Goal: Task Accomplishment & Management: Use online tool/utility

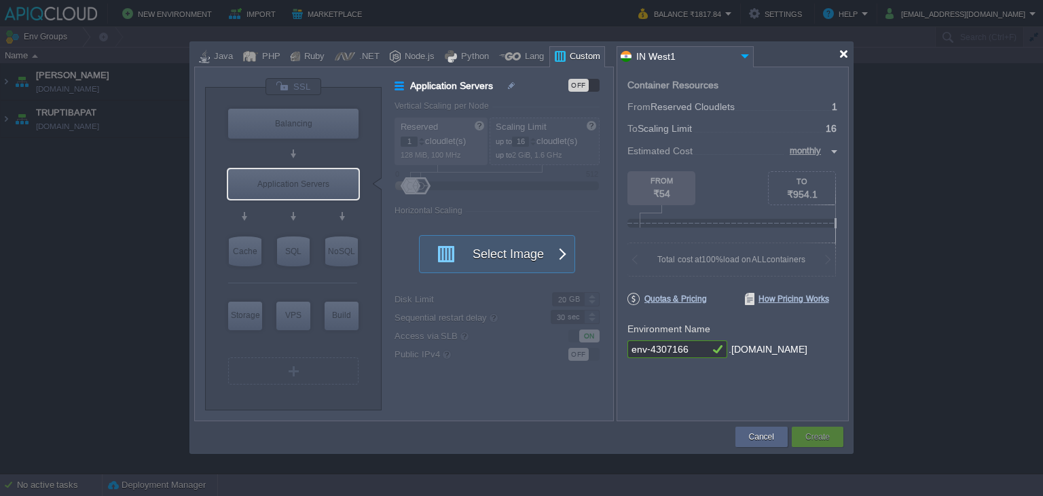
click at [843, 56] on div at bounding box center [843, 54] width 10 height 10
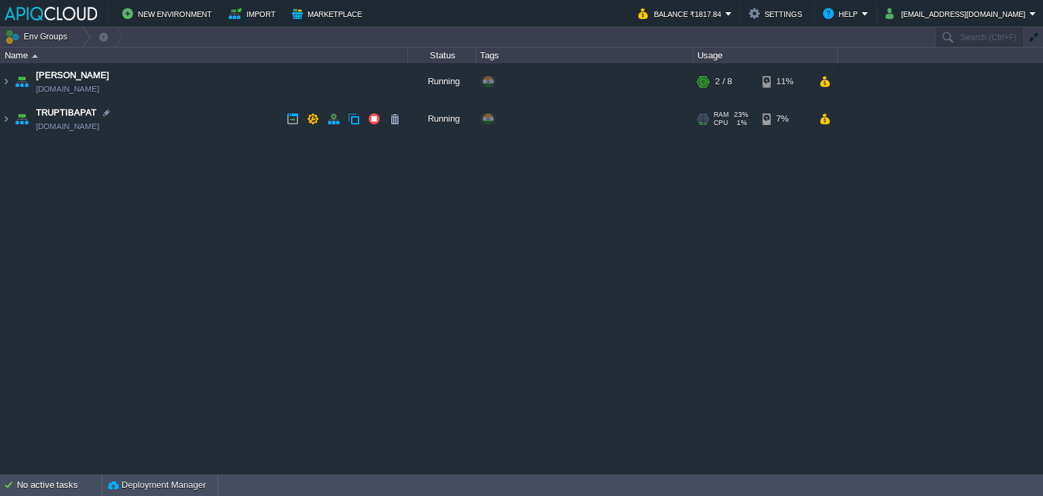
click at [237, 122] on td "TRUPTIBAPAT [DOMAIN_NAME]" at bounding box center [204, 118] width 407 height 37
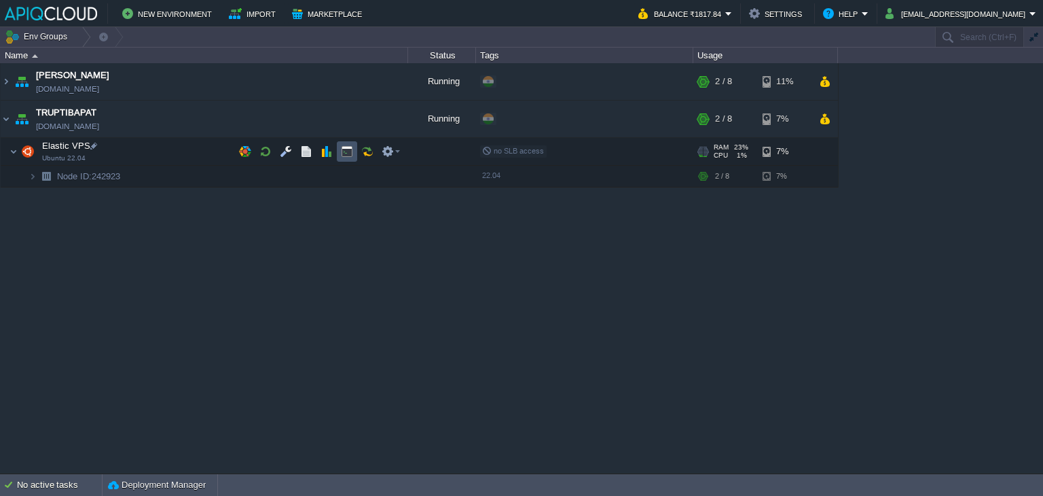
click at [345, 151] on button "button" at bounding box center [347, 151] width 12 height 12
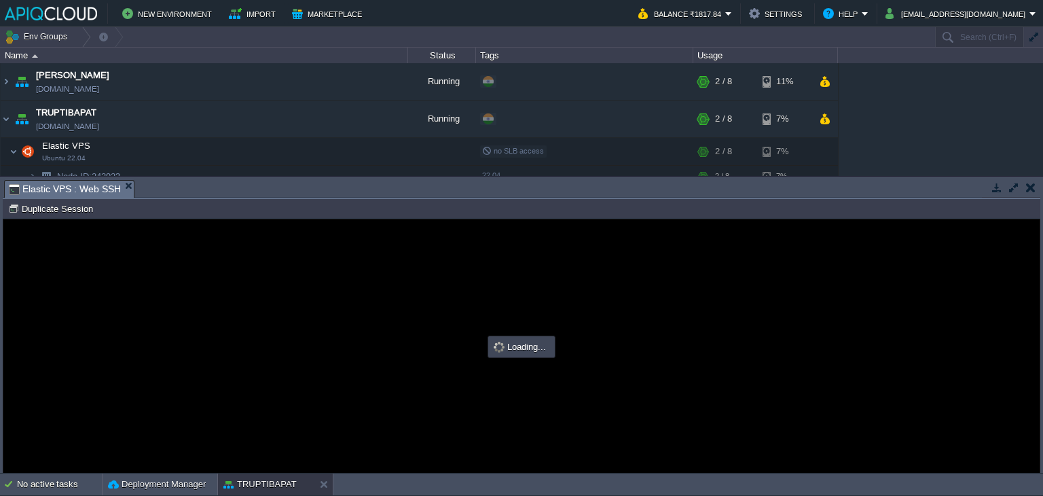
type input "#000000"
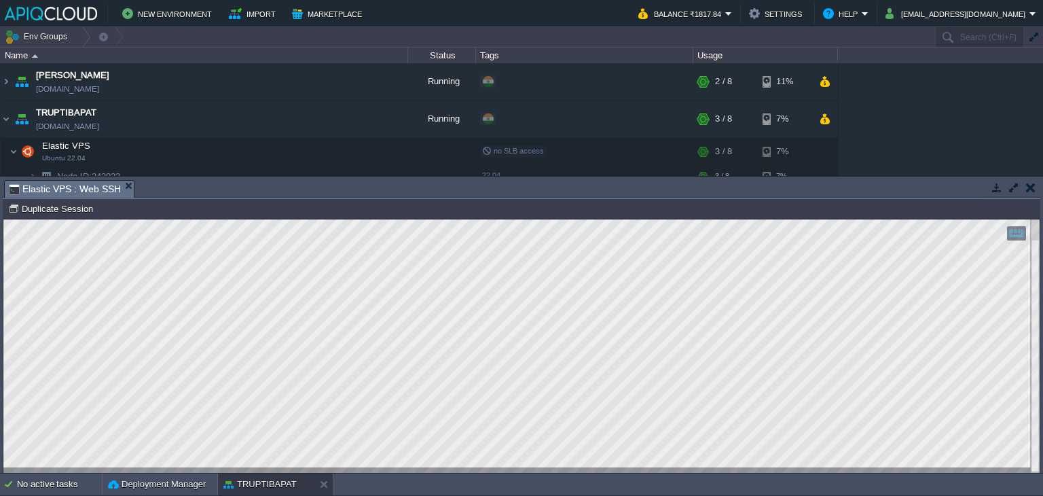
type textarea "tail -f /home/myfiles/logs/output.log"
click at [1030, 185] on button "button" at bounding box center [1031, 187] width 10 height 12
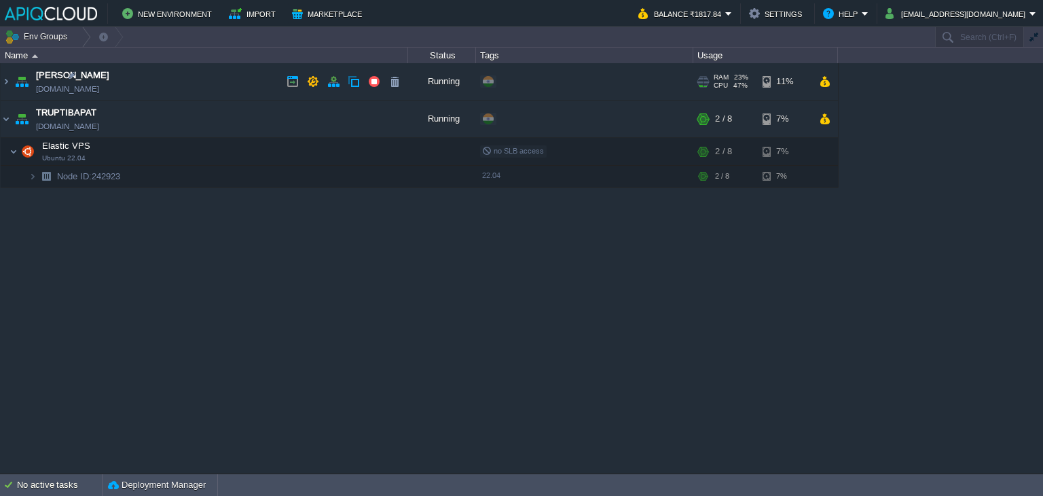
click at [230, 91] on td "Anand [DOMAIN_NAME]" at bounding box center [204, 81] width 407 height 37
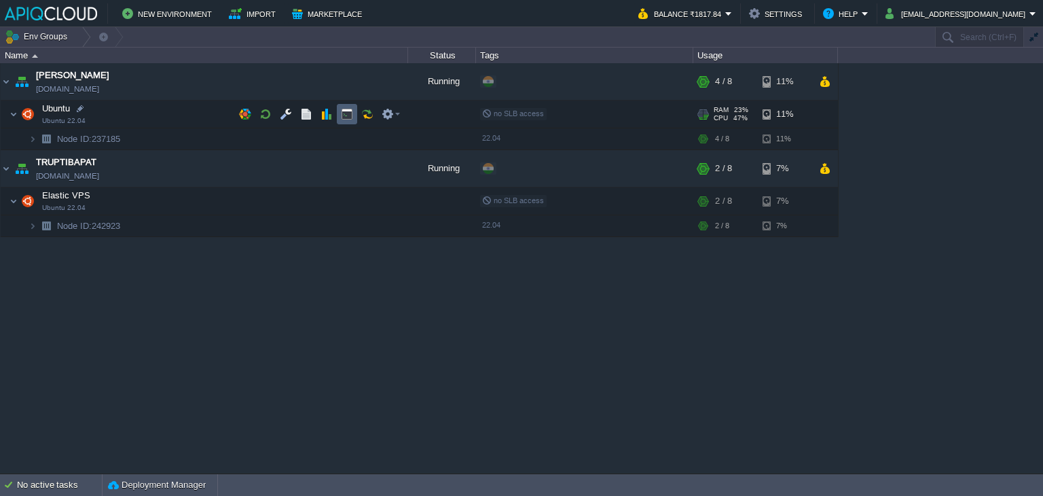
click at [342, 114] on button "button" at bounding box center [347, 114] width 12 height 12
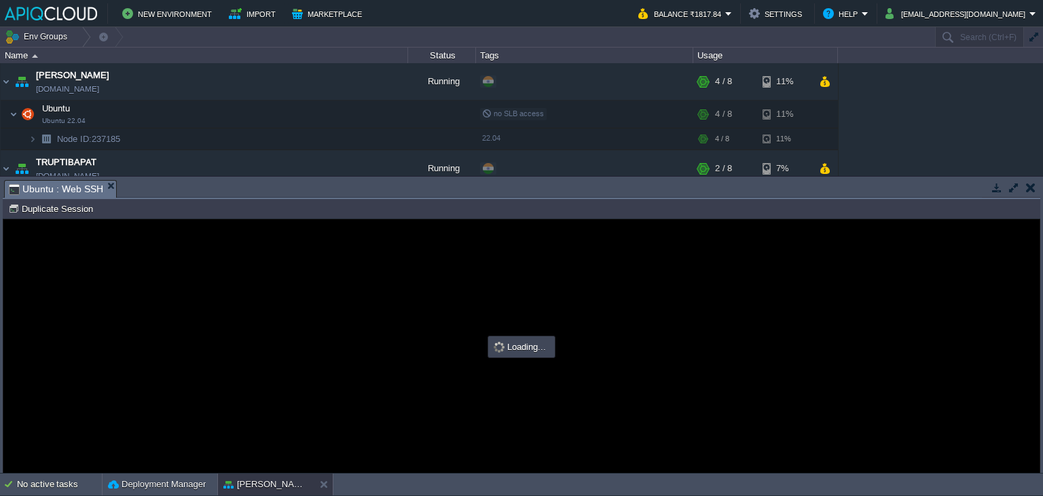
scroll to position [0, 0]
type input "#000000"
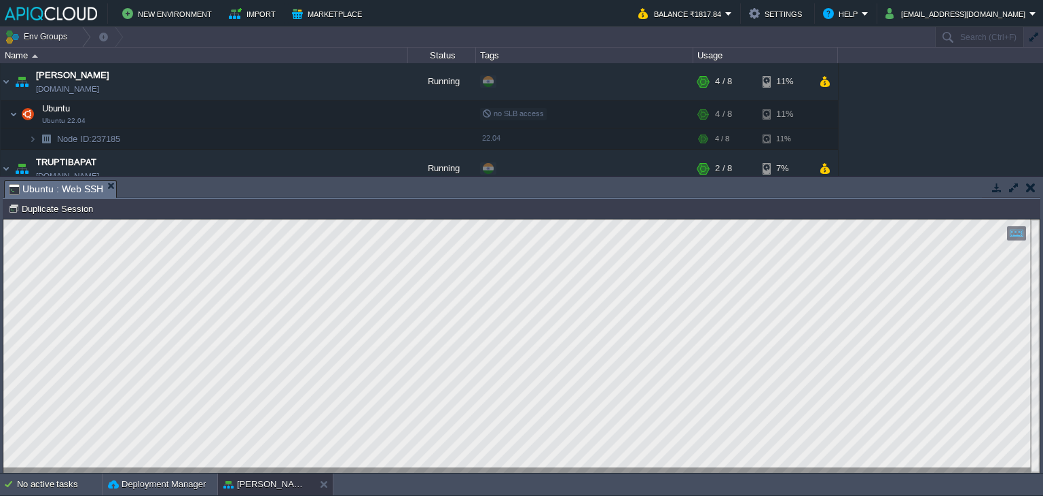
click at [1029, 188] on button "button" at bounding box center [1031, 187] width 10 height 12
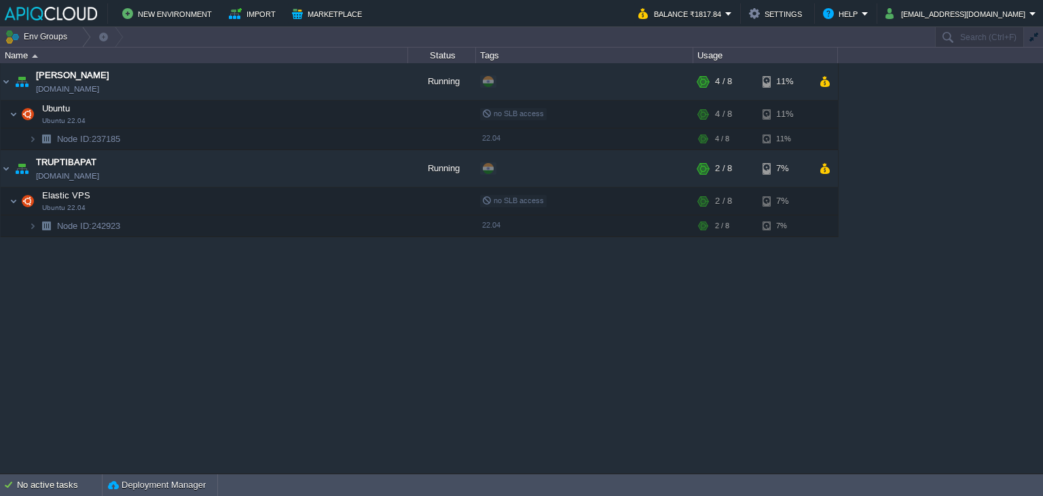
drag, startPoint x: 368, startPoint y: 367, endPoint x: 379, endPoint y: 354, distance: 17.4
click at [367, 367] on div "Anand [DOMAIN_NAME] Running + Add to Env Group RAM 23% CPU 47% 4 / 8 11% Ubuntu…" at bounding box center [521, 268] width 1043 height 410
